Goal: Task Accomplishment & Management: Manage account settings

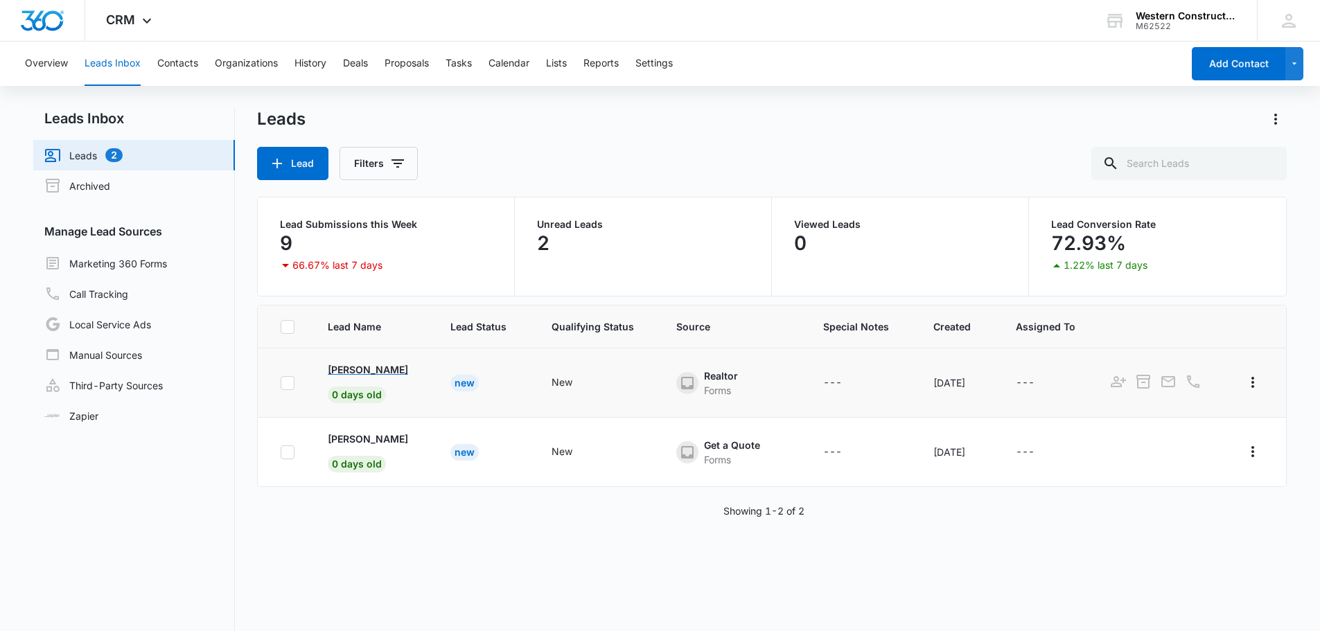
click at [405, 373] on p "[PERSON_NAME]" at bounding box center [368, 369] width 80 height 15
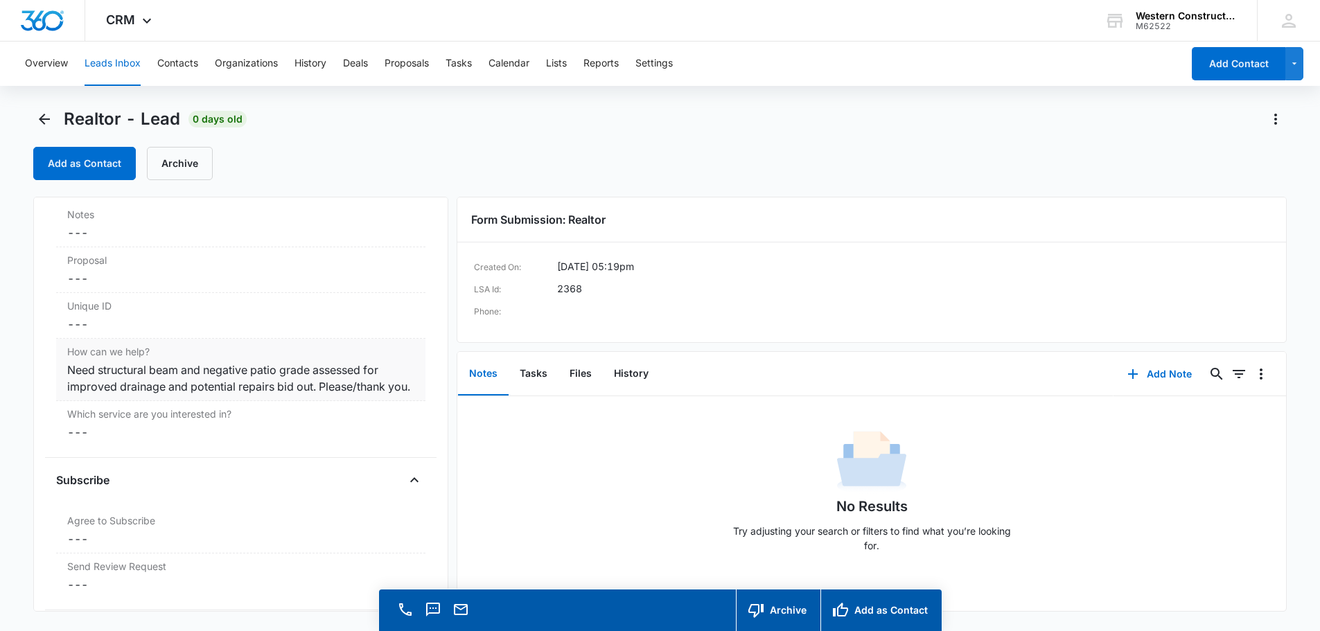
scroll to position [1109, 0]
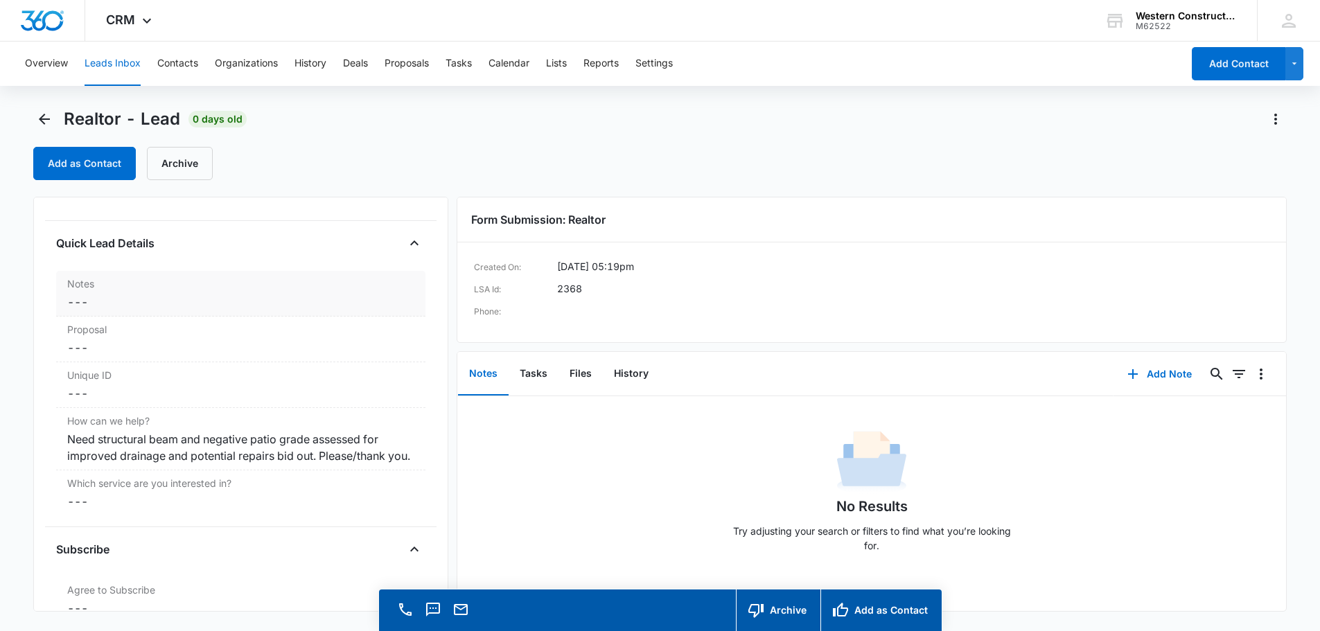
click at [125, 289] on label "Notes" at bounding box center [240, 283] width 347 height 15
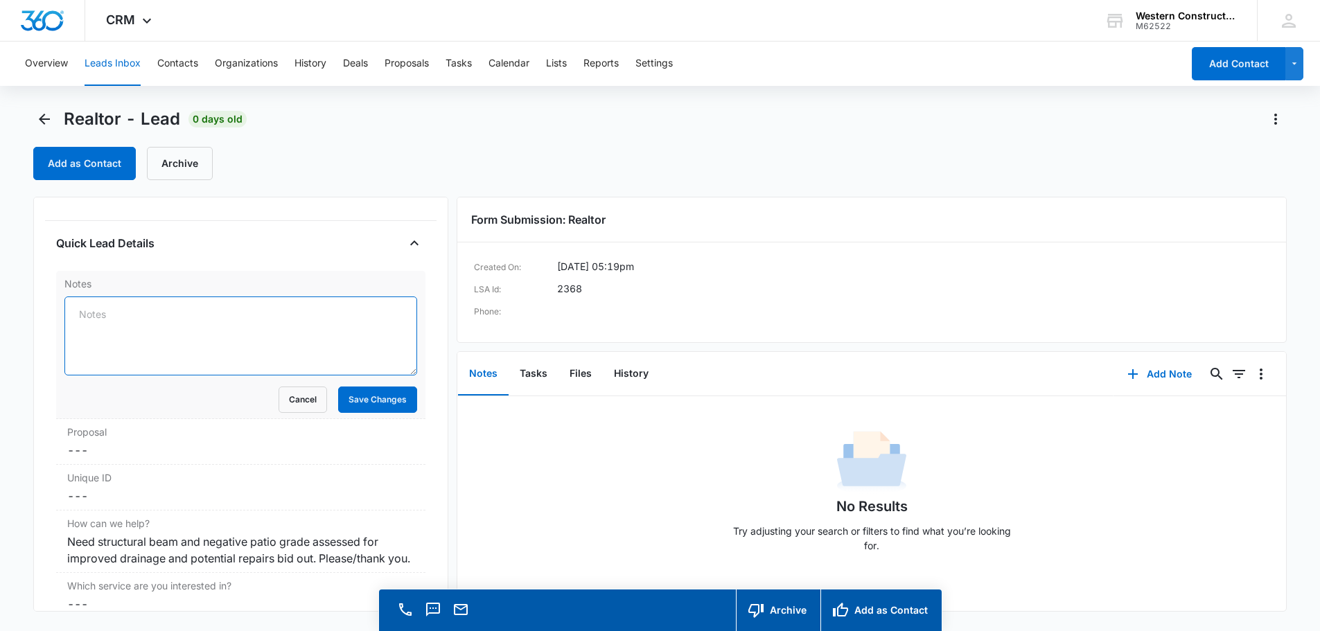
click at [114, 319] on textarea "Notes" at bounding box center [240, 336] width 353 height 79
type textarea "Estimate scheduled [DATE]"
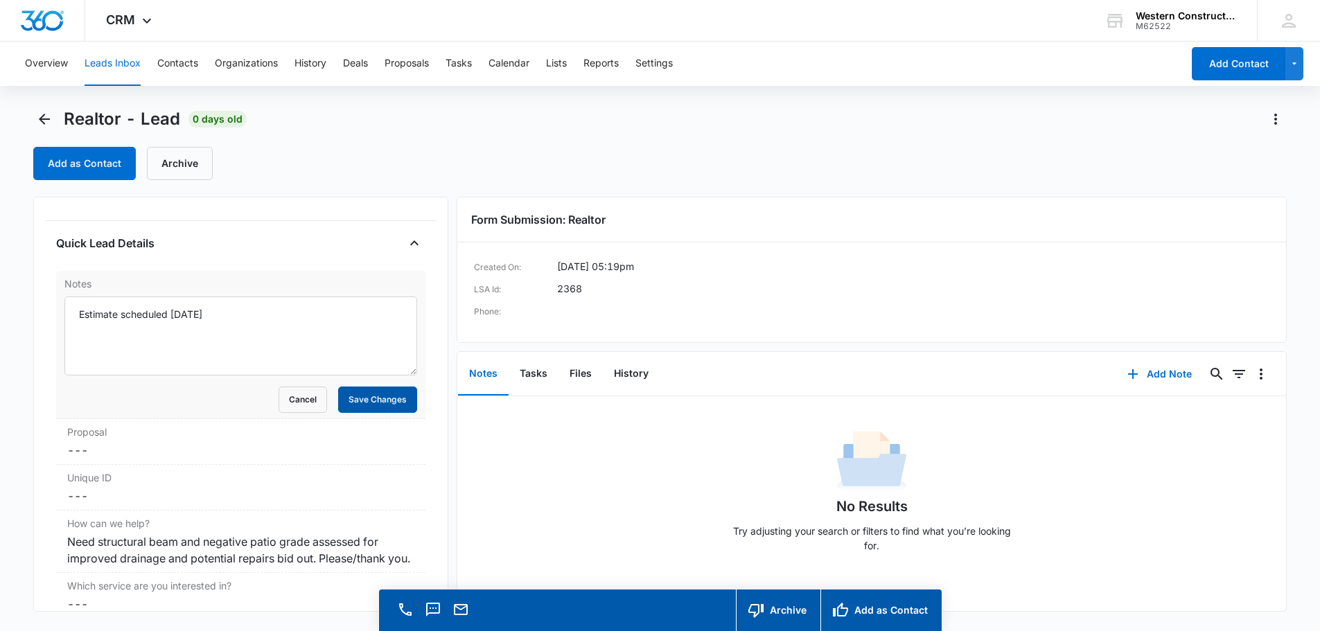
click at [353, 400] on button "Save Changes" at bounding box center [377, 400] width 79 height 26
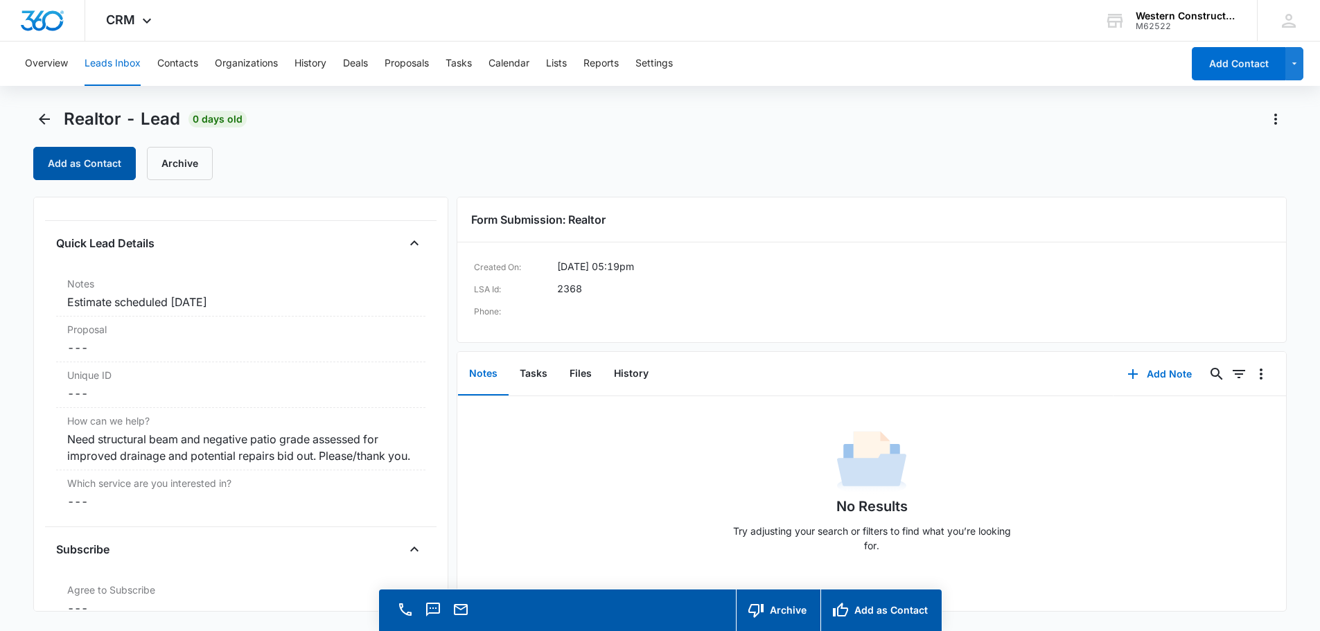
click at [71, 162] on button "Add as Contact" at bounding box center [84, 163] width 103 height 33
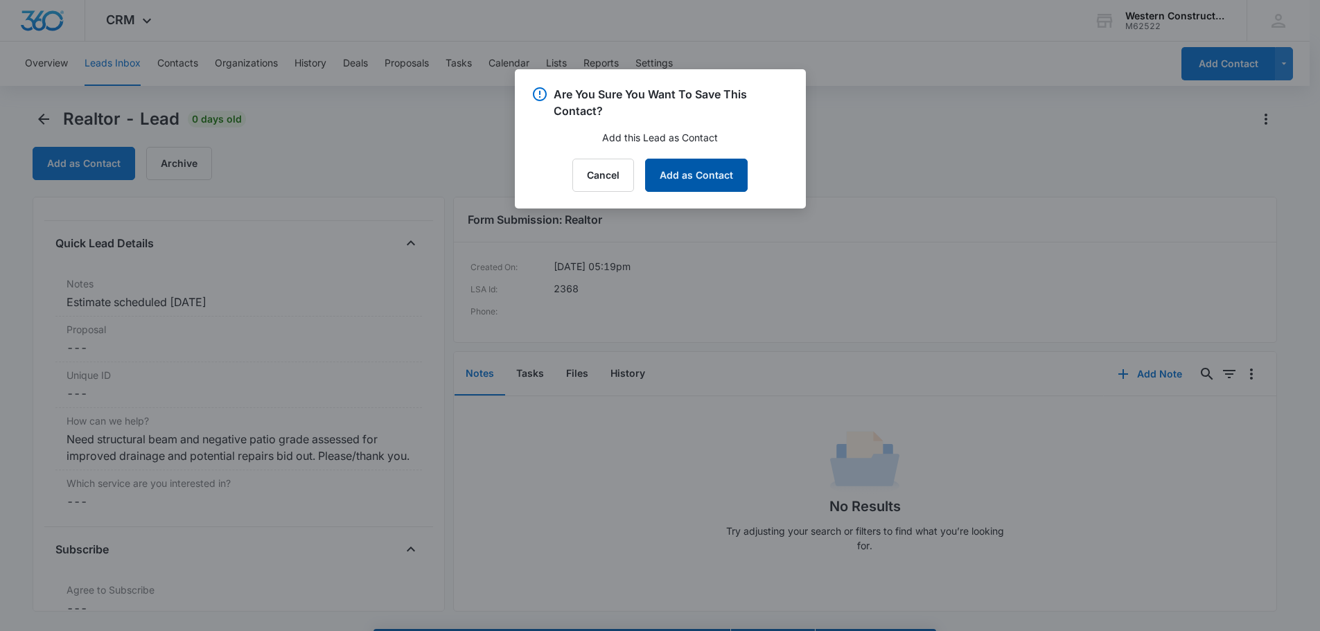
click at [697, 179] on button "Add as Contact" at bounding box center [696, 175] width 103 height 33
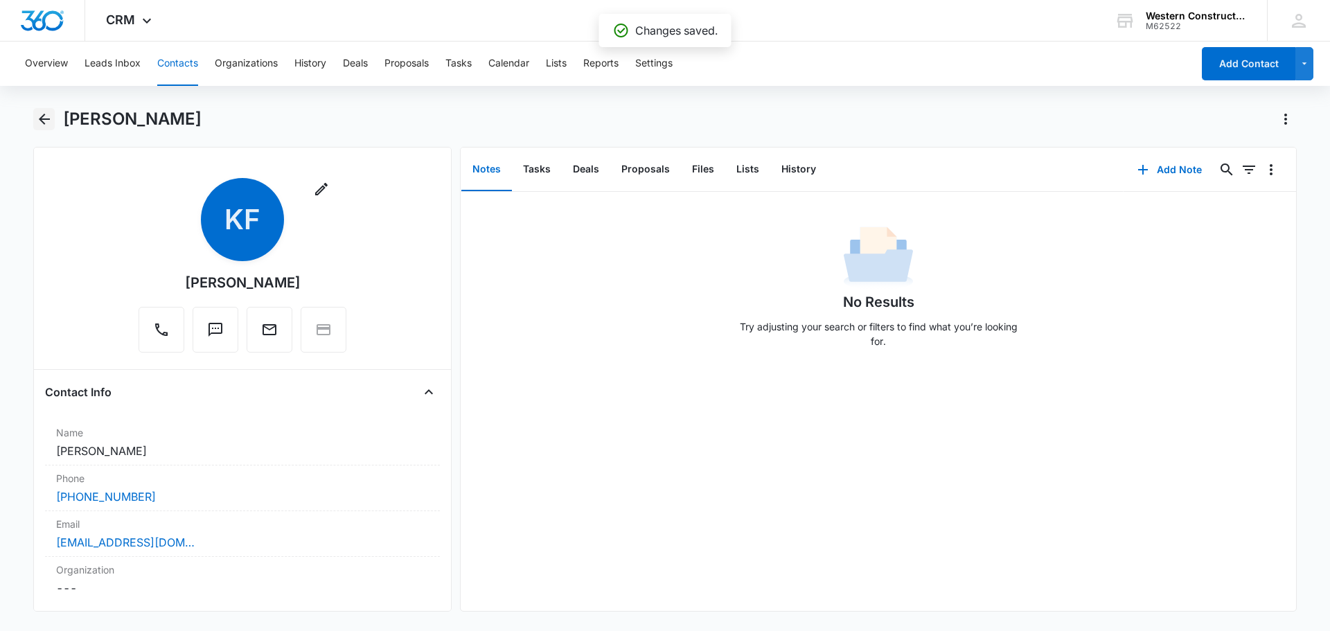
click at [43, 121] on icon "Back" at bounding box center [44, 119] width 17 height 17
